Goal: Answer question/provide support

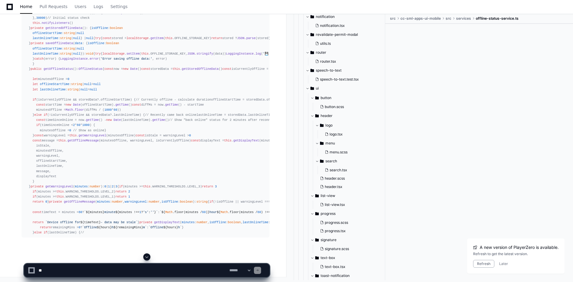
scroll to position [13151, 0]
click at [146, 257] on span at bounding box center [146, 257] width 5 height 5
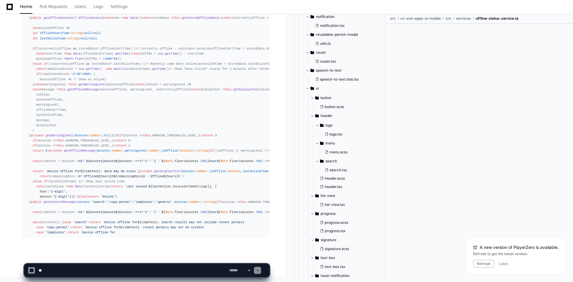
scroll to position [13876, 0]
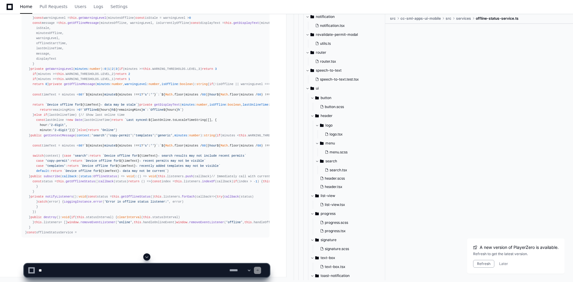
click at [146, 257] on span at bounding box center [146, 257] width 5 height 5
click at [147, 256] on span at bounding box center [146, 257] width 5 height 5
click at [147, 257] on span at bounding box center [146, 257] width 5 height 5
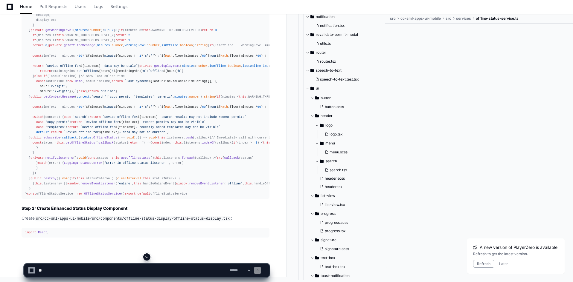
scroll to position [14135, 0]
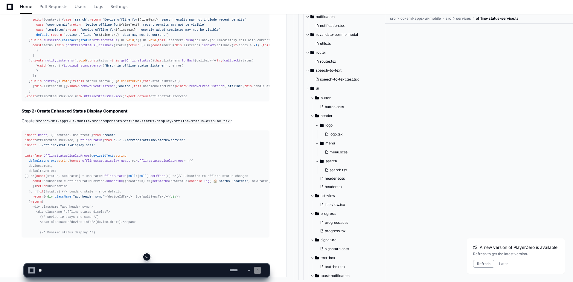
click at [149, 255] on div at bounding box center [147, 257] width 246 height 7
click at [148, 256] on span at bounding box center [146, 257] width 5 height 5
click at [148, 257] on span at bounding box center [146, 257] width 5 height 5
click at [147, 258] on span at bounding box center [146, 257] width 5 height 5
click at [147, 257] on span at bounding box center [146, 257] width 5 height 5
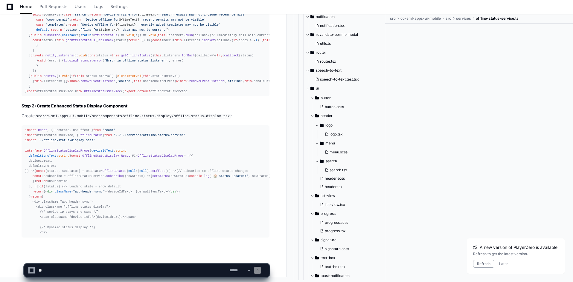
scroll to position [14345, 0]
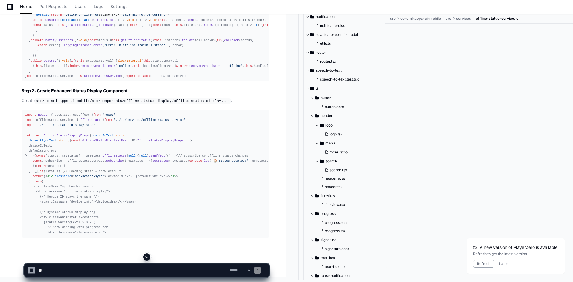
click at [147, 257] on span at bounding box center [146, 257] width 5 height 5
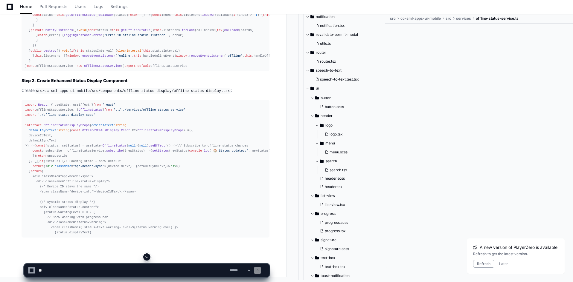
click at [149, 257] on span at bounding box center [146, 257] width 5 height 5
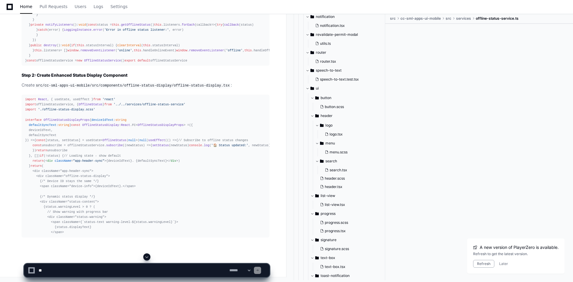
scroll to position [14376, 0]
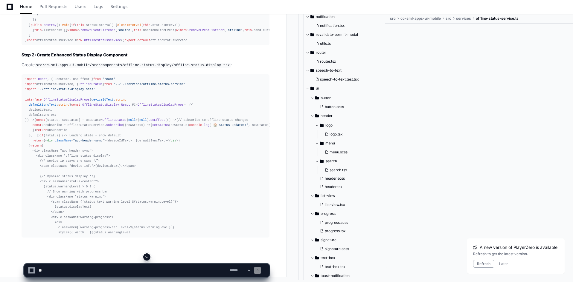
click at [146, 258] on span at bounding box center [146, 257] width 5 height 5
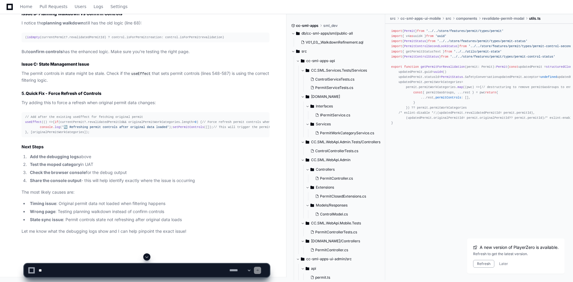
scroll to position [4116, 0]
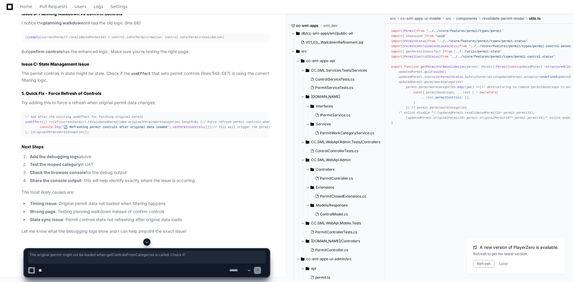
drag, startPoint x: 21, startPoint y: 113, endPoint x: 42, endPoint y: 189, distance: 78.7
click at [106, 272] on textarea at bounding box center [132, 270] width 191 height 13
type textarea "**********"
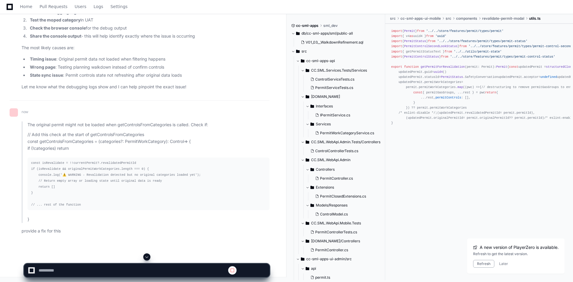
click at [148, 258] on span at bounding box center [146, 257] width 5 height 5
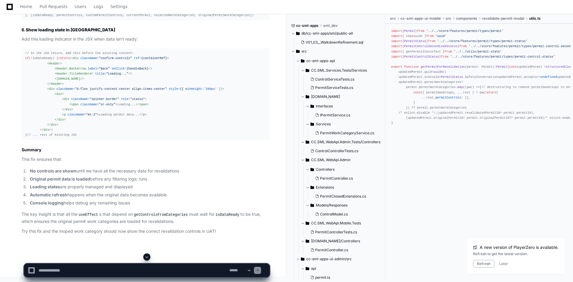
scroll to position [4814, 0]
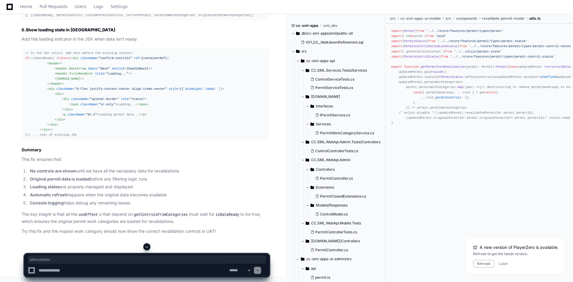
scroll to position [4874, 0]
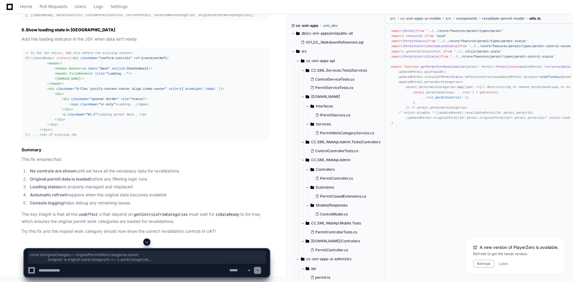
drag, startPoint x: 51, startPoint y: 106, endPoint x: 58, endPoint y: 116, distance: 11.6
drag, startPoint x: 37, startPoint y: 62, endPoint x: 22, endPoint y: 43, distance: 23.8
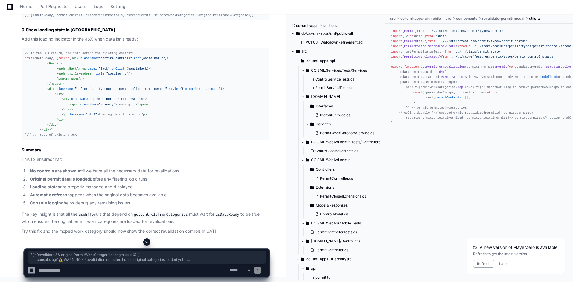
click at [146, 242] on span at bounding box center [146, 242] width 5 height 5
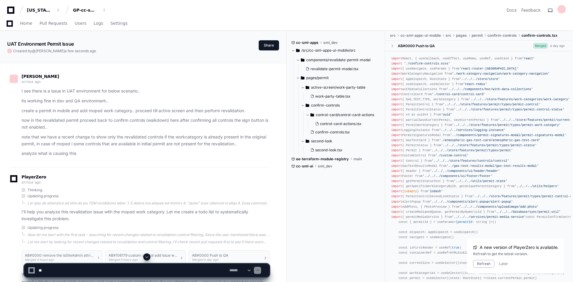
scroll to position [2803, 0]
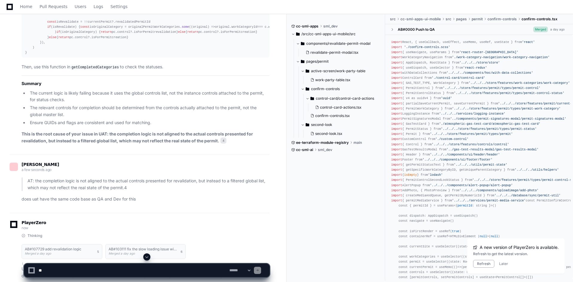
click at [146, 257] on span at bounding box center [146, 257] width 5 height 5
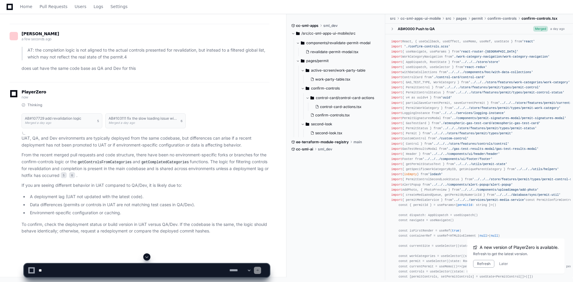
scroll to position [3191, 0]
click at [146, 273] on textarea at bounding box center [132, 270] width 191 height 13
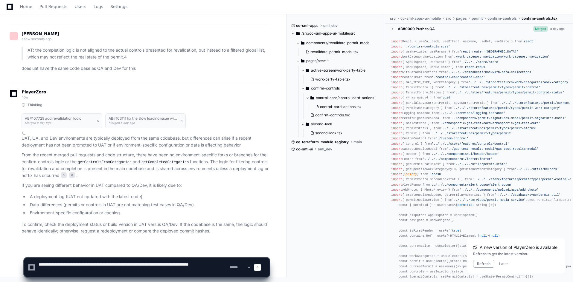
type textarea "**********"
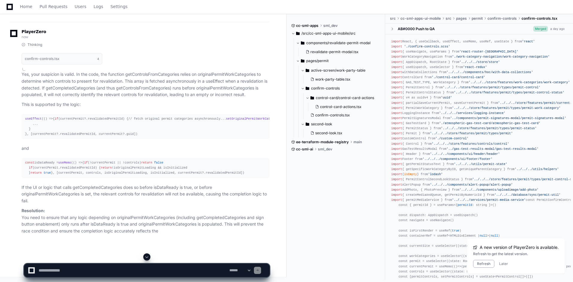
scroll to position [3414, 0]
click at [147, 256] on span at bounding box center [146, 257] width 5 height 5
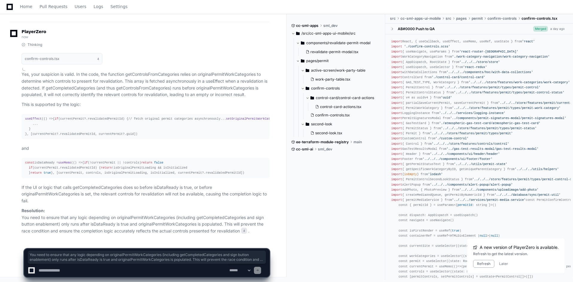
drag, startPoint x: 22, startPoint y: 216, endPoint x: 246, endPoint y: 234, distance: 225.2
click at [246, 234] on p "Resolution: You need to ensure that any logic depending on originalPermitWorkCa…" at bounding box center [146, 221] width 248 height 27
click at [203, 275] on textarea at bounding box center [132, 270] width 191 height 13
type textarea "**********"
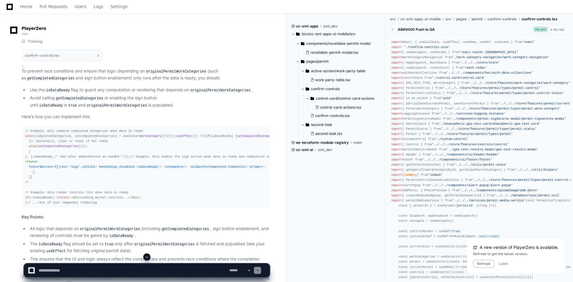
scroll to position [3673, 0]
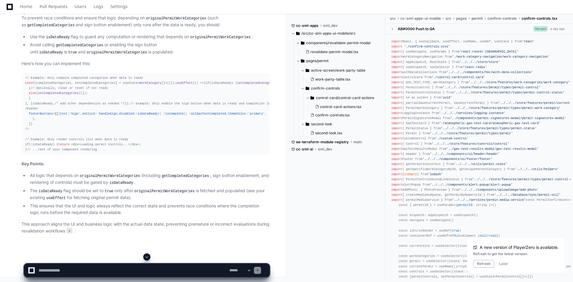
click at [148, 257] on span at bounding box center [146, 257] width 5 height 5
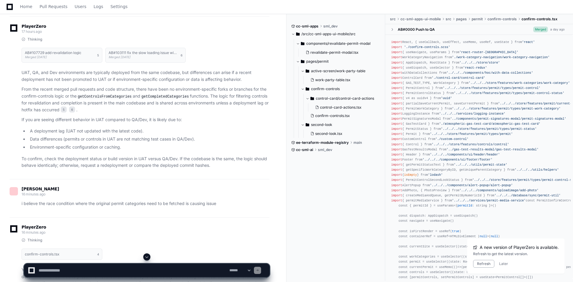
scroll to position [2879, 0]
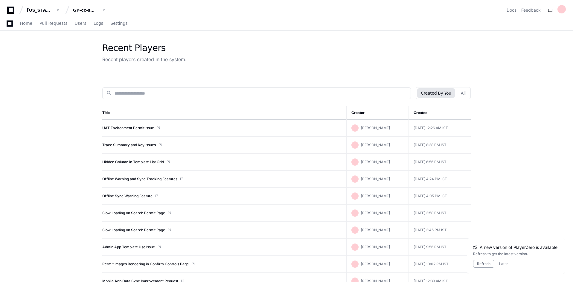
scroll to position [159, 0]
